Goal: Find specific page/section: Find specific page/section

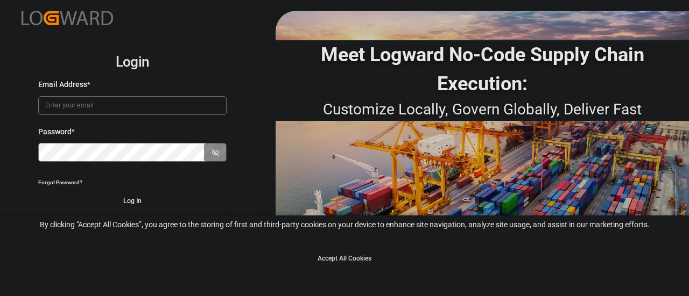
click at [359, 258] on button "Accept All Cookies" at bounding box center [344, 258] width 86 height 13
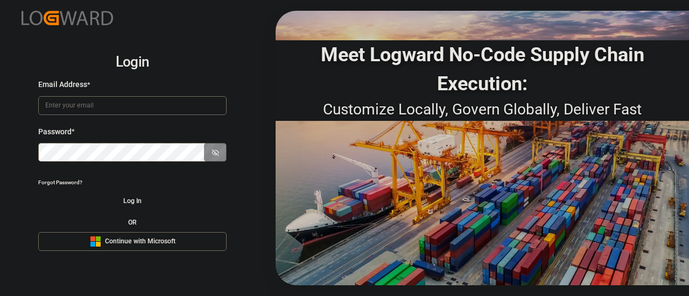
click at [124, 238] on span "Continue with Microsoft" at bounding box center [140, 242] width 70 height 10
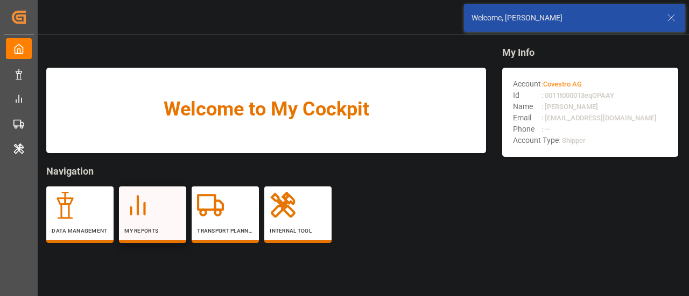
click at [151, 209] on icon at bounding box center [137, 205] width 27 height 27
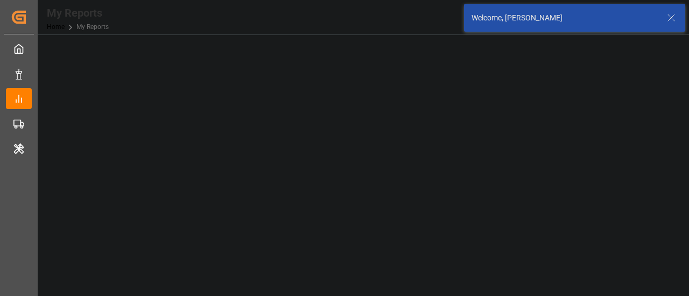
scroll to position [54, 0]
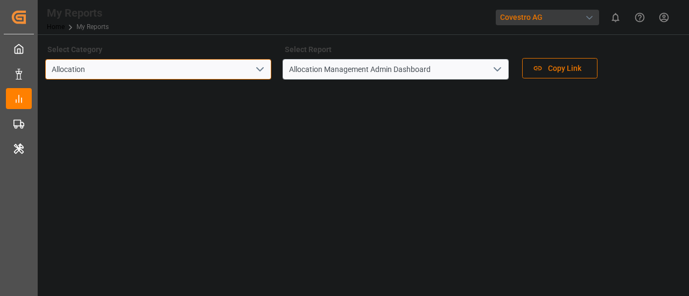
click at [238, 72] on input "Allocation" at bounding box center [158, 69] width 226 height 20
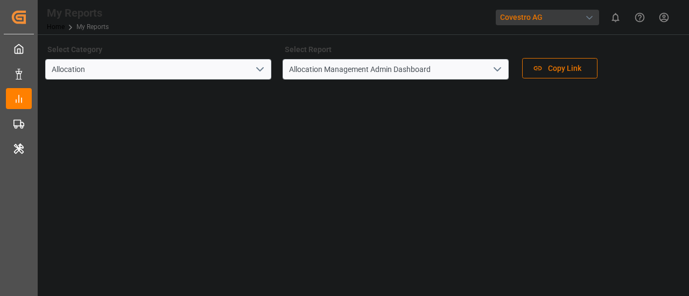
click at [259, 72] on icon "open menu" at bounding box center [259, 69] width 13 height 13
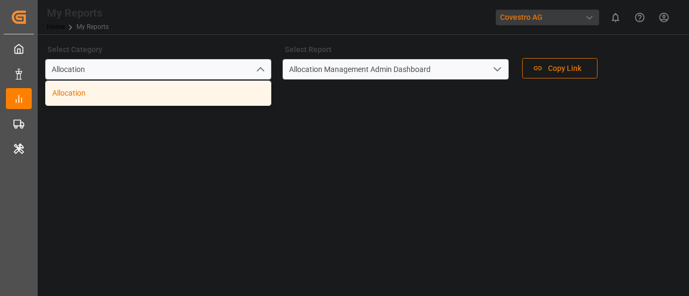
click at [230, 92] on div "Allocation" at bounding box center [158, 93] width 225 height 24
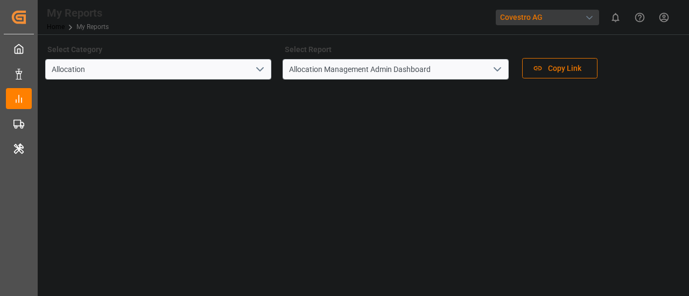
click at [491, 69] on icon "open menu" at bounding box center [497, 69] width 13 height 13
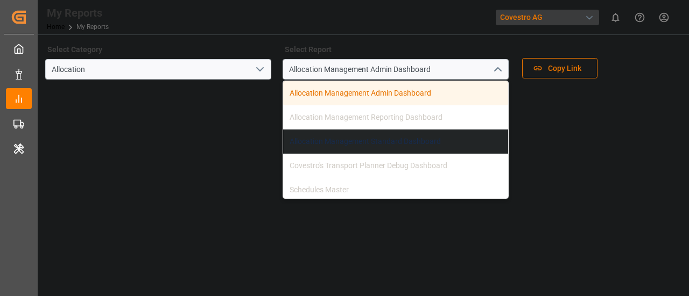
click at [422, 139] on div "Allocation Management Standard Dashboard" at bounding box center [395, 142] width 225 height 24
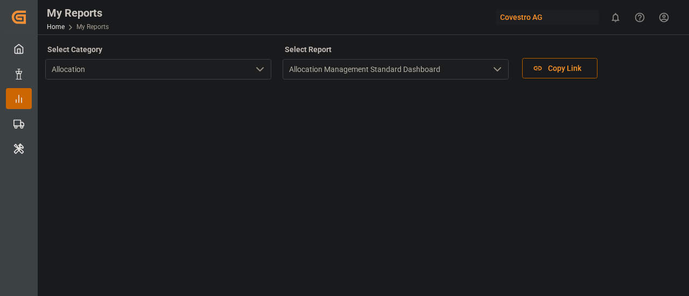
drag, startPoint x: 545, startPoint y: 74, endPoint x: 510, endPoint y: 16, distance: 67.8
click at [510, 16] on div "Covestro AG" at bounding box center [546, 18] width 103 height 16
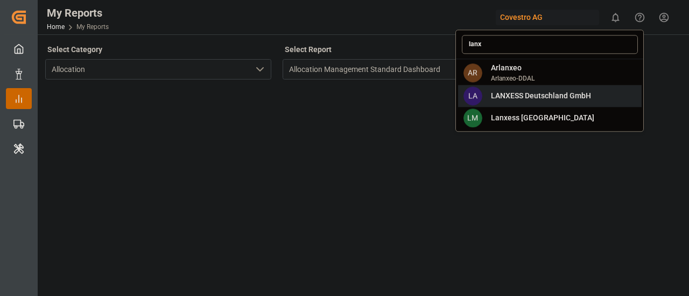
type input "lanx"
